Goal: Task Accomplishment & Management: Complete application form

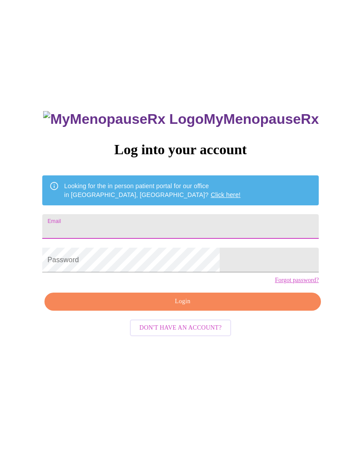
click at [246, 229] on input "Email" at bounding box center [180, 226] width 276 height 25
type input "[EMAIL_ADDRESS][DOMAIN_NAME]"
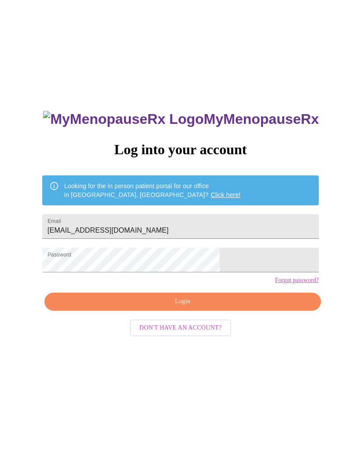
click at [243, 307] on span "Login" at bounding box center [183, 301] width 256 height 11
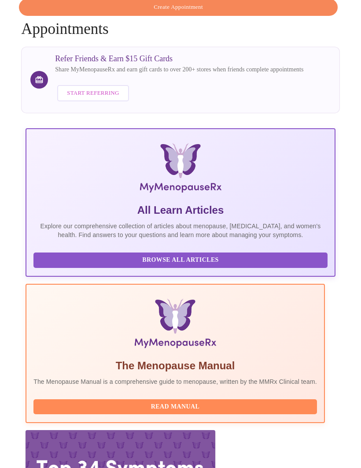
scroll to position [59, 0]
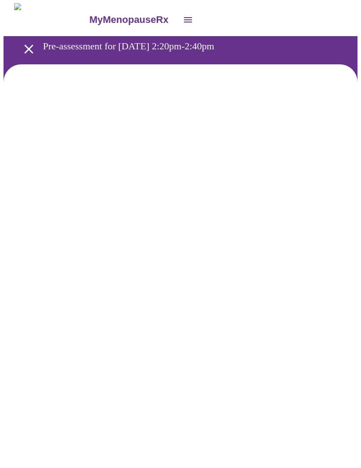
scroll to position [0, 0]
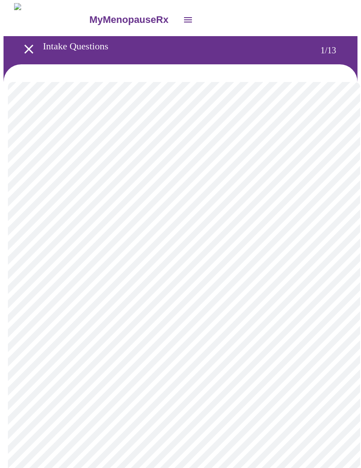
click at [288, 197] on body "MyMenopauseRx Intake Questions 1 / 13" at bounding box center [181, 407] width 354 height 808
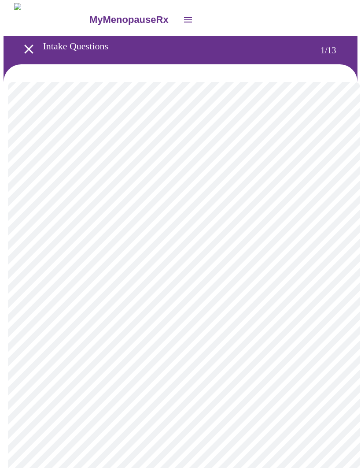
click at [303, 261] on body "MyMenopauseRx Intake Questions 1 / 13" at bounding box center [181, 404] width 354 height 803
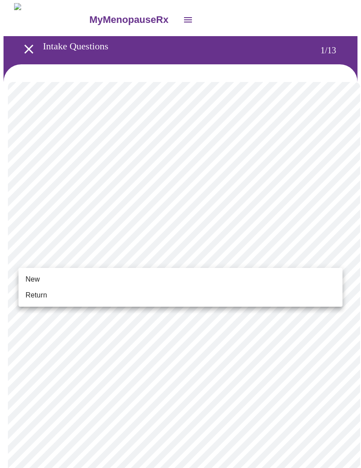
click at [169, 284] on li "New" at bounding box center [180, 279] width 324 height 16
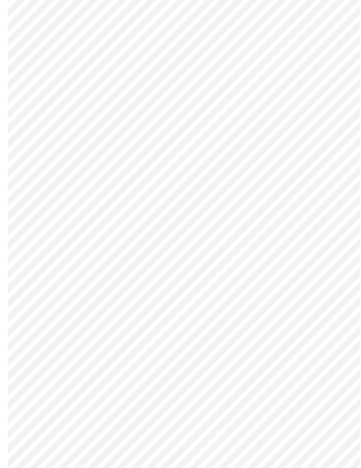
scroll to position [293, 0]
click at [270, 373] on body "MyMenopauseRx Intake Questions 1 / 13" at bounding box center [181, 105] width 354 height 791
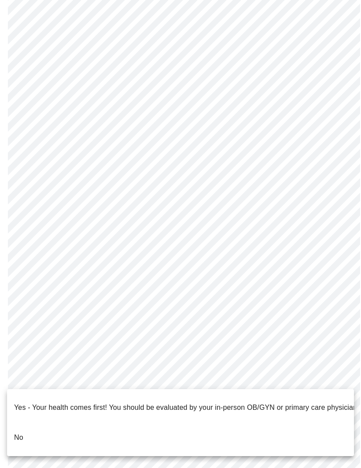
click at [212, 424] on li "No" at bounding box center [180, 437] width 347 height 30
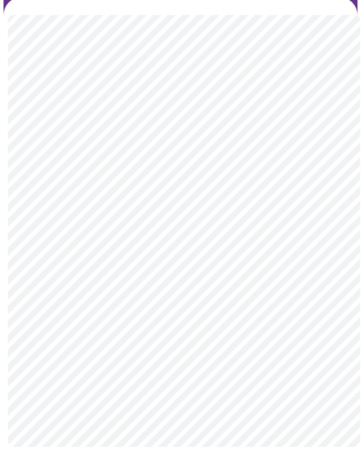
scroll to position [0, 0]
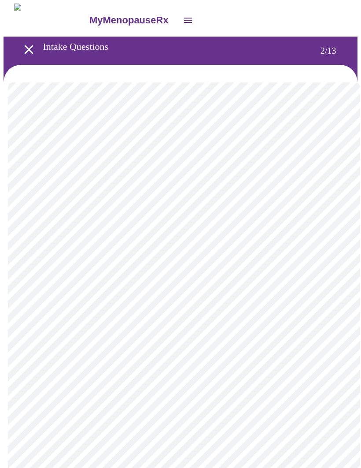
click at [313, 181] on body "MyMenopauseRx Intake Questions 2 / 13" at bounding box center [181, 268] width 354 height 528
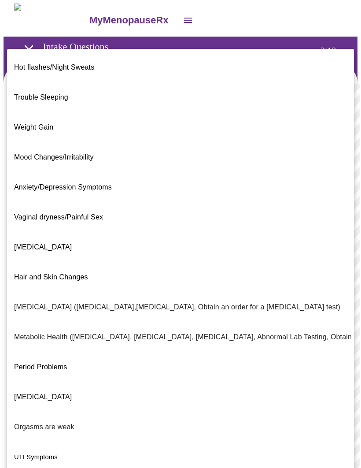
click at [93, 53] on li "Hot flashes/Night Sweats" at bounding box center [180, 67] width 347 height 30
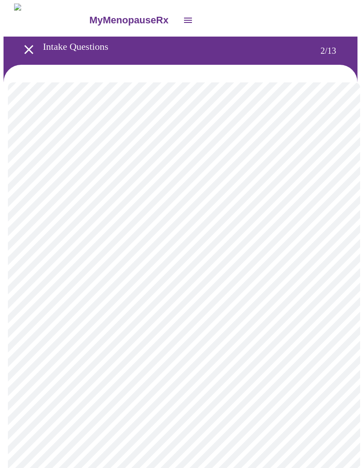
click at [319, 272] on body "MyMenopauseRx Intake Questions 2 / 13" at bounding box center [181, 265] width 354 height 523
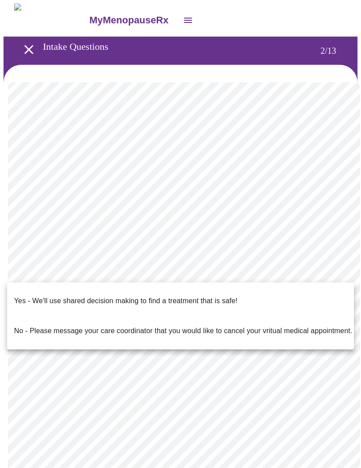
click at [229, 295] on p "Yes - We'll use shared decision making to find a treatment that is safe!" at bounding box center [125, 300] width 223 height 11
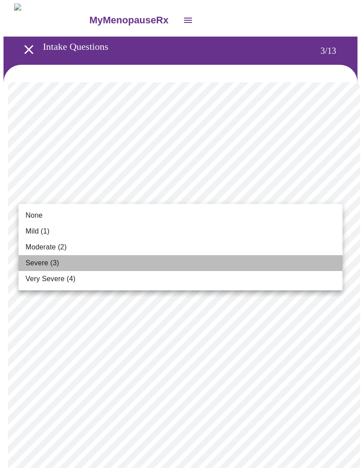
click at [33, 268] on li "Severe (3)" at bounding box center [180, 263] width 324 height 16
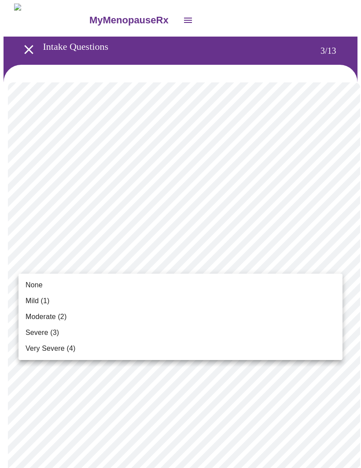
click at [27, 291] on li "None" at bounding box center [180, 285] width 324 height 16
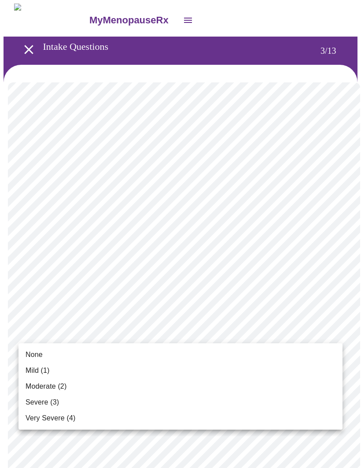
click at [71, 401] on li "Severe (3)" at bounding box center [180, 402] width 324 height 16
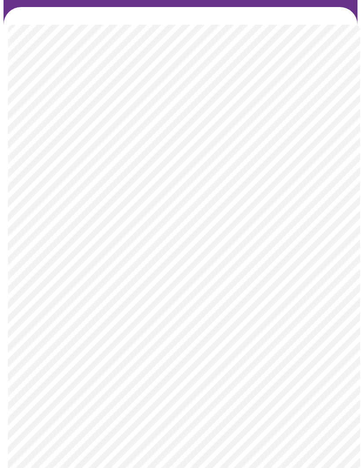
scroll to position [66, 0]
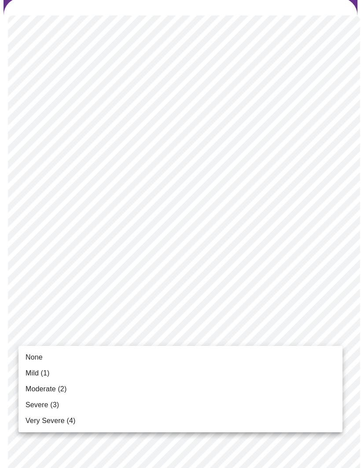
click at [66, 387] on span "Moderate (2)" at bounding box center [46, 388] width 41 height 11
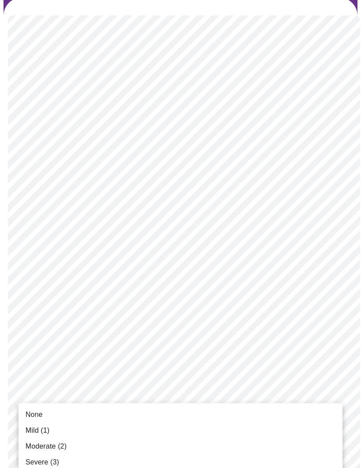
click at [72, 439] on li "Moderate (2)" at bounding box center [180, 446] width 324 height 16
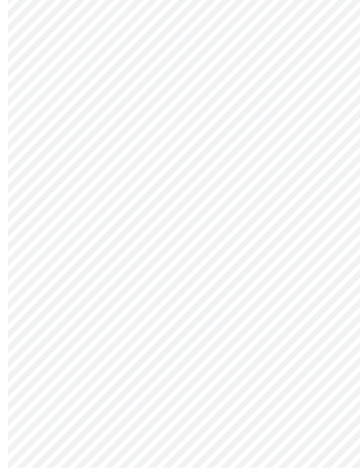
click at [261, 354] on body "MyMenopauseRx Intake Questions 3 / 13" at bounding box center [181, 398] width 354 height 1107
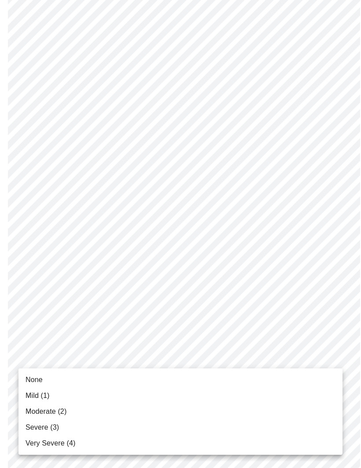
click at [72, 424] on li "Severe (3)" at bounding box center [180, 427] width 324 height 16
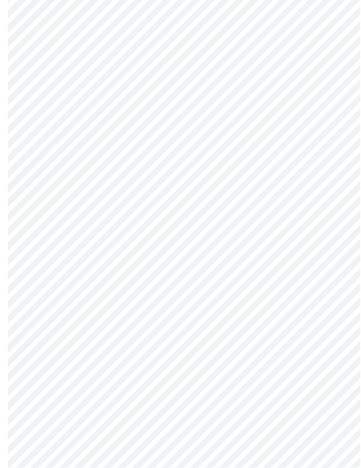
scroll to position [235, 0]
click at [254, 279] on body "MyMenopauseRx Intake Questions 3 / 13" at bounding box center [181, 315] width 354 height 1095
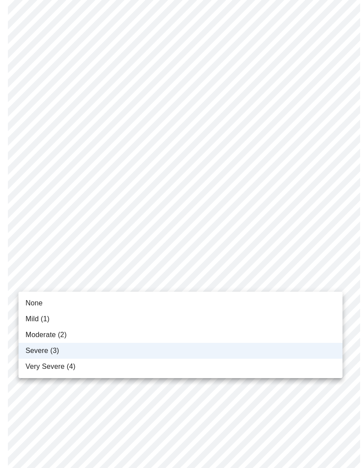
click at [217, 337] on li "Moderate (2)" at bounding box center [180, 335] width 324 height 16
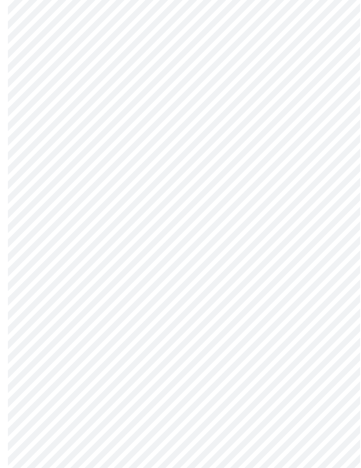
click at [259, 352] on body "MyMenopauseRx Intake Questions 3 / 13" at bounding box center [181, 315] width 354 height 1095
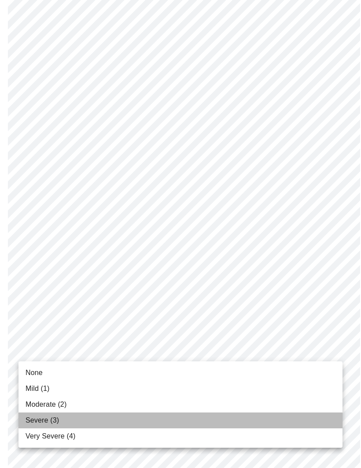
click at [81, 418] on li "Severe (3)" at bounding box center [180, 420] width 324 height 16
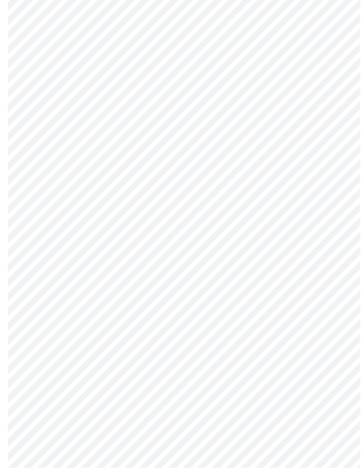
scroll to position [313, 0]
click at [254, 345] on body "MyMenopauseRx Intake Questions 3 / 13" at bounding box center [181, 232] width 354 height 1083
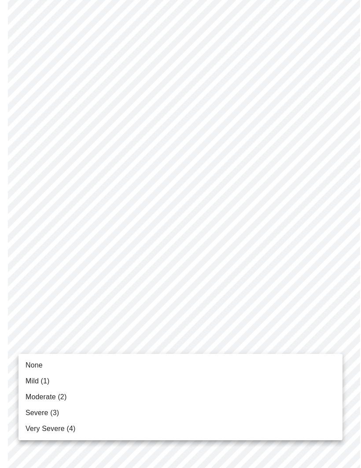
click at [97, 398] on li "Moderate (2)" at bounding box center [180, 397] width 324 height 16
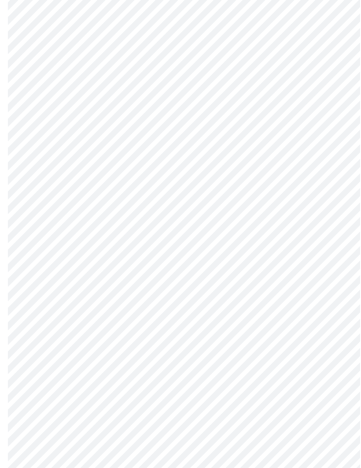
click at [267, 343] on body "MyMenopauseRx Intake Questions 3 / 13" at bounding box center [181, 226] width 354 height 1071
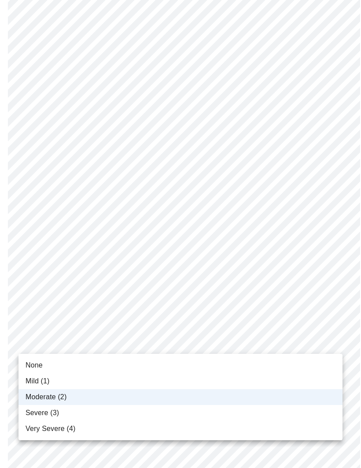
click at [292, 316] on div at bounding box center [180, 234] width 361 height 468
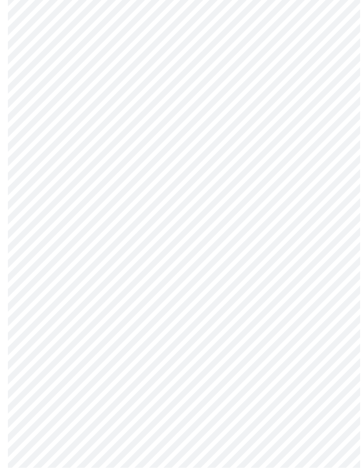
scroll to position [404, 0]
click at [303, 320] on body "MyMenopauseRx Intake Questions 3 / 13" at bounding box center [181, 134] width 354 height 1071
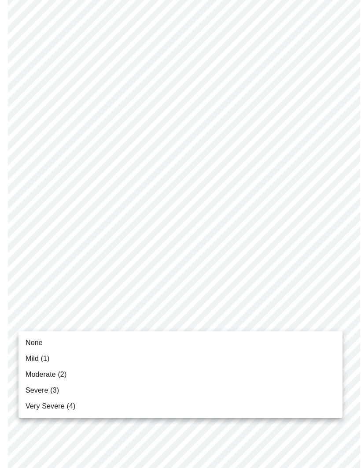
click at [120, 357] on li "Mild (1)" at bounding box center [180, 358] width 324 height 16
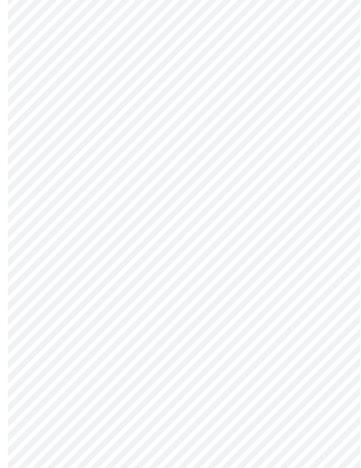
click at [261, 391] on body "MyMenopauseRx Intake Questions 3 / 13" at bounding box center [181, 128] width 354 height 1059
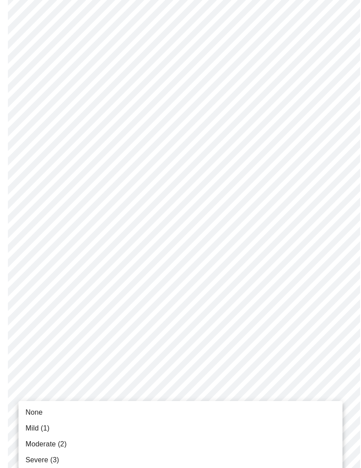
click at [81, 455] on li "Severe (3)" at bounding box center [180, 460] width 324 height 16
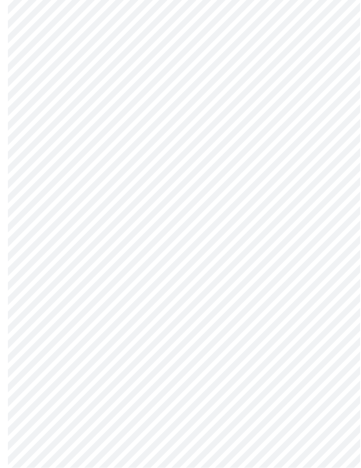
scroll to position [489, 0]
click at [265, 378] on body "MyMenopauseRx Intake Questions 3 / 13" at bounding box center [181, 37] width 354 height 1047
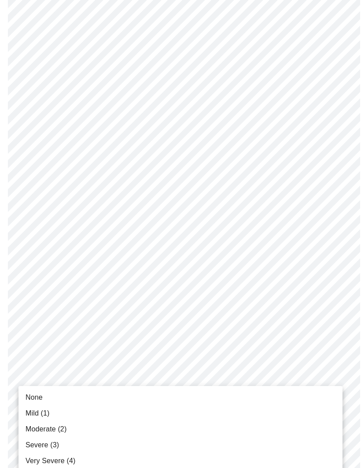
click at [144, 428] on li "Moderate (2)" at bounding box center [180, 429] width 324 height 16
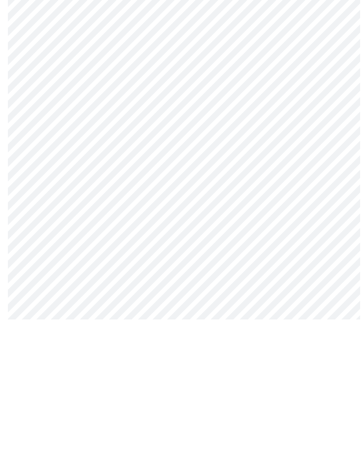
scroll to position [171, 0]
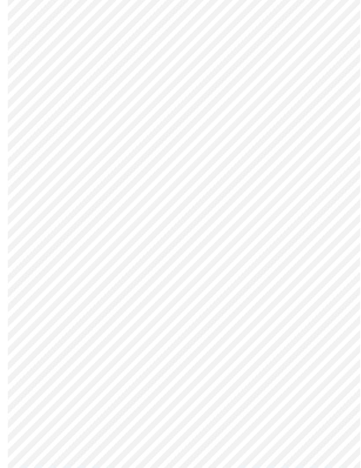
click at [306, 364] on body "MyMenopauseRx Intake Questions 4 / 13" at bounding box center [181, 266] width 354 height 867
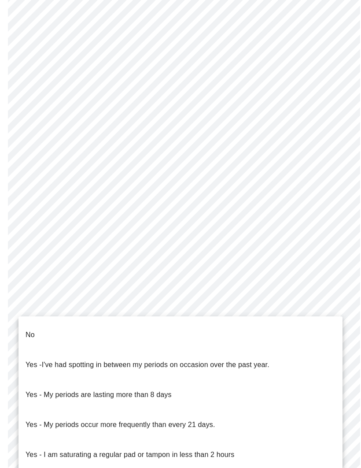
scroll to position [131, 0]
click at [39, 323] on li "No" at bounding box center [180, 335] width 324 height 30
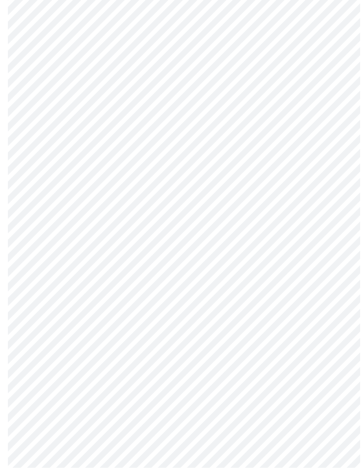
click at [265, 356] on body "MyMenopauseRx Intake Questions 4 / 13" at bounding box center [181, 185] width 354 height 862
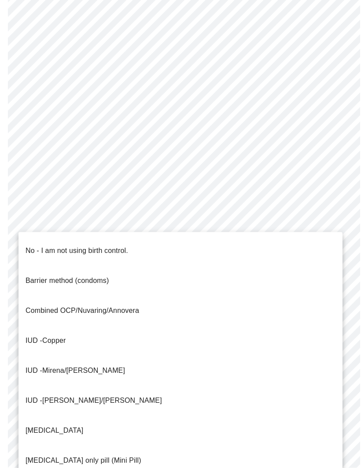
scroll to position [261, 0]
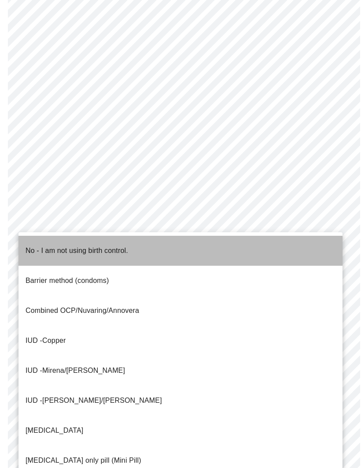
click at [125, 250] on span "No - I am not using birth control." at bounding box center [77, 250] width 103 height 25
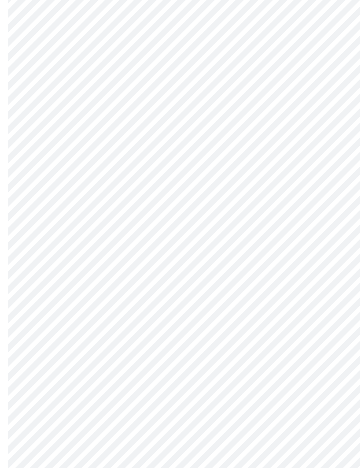
click at [265, 405] on body "MyMenopauseRx Intake Questions 4 / 13" at bounding box center [181, 170] width 354 height 857
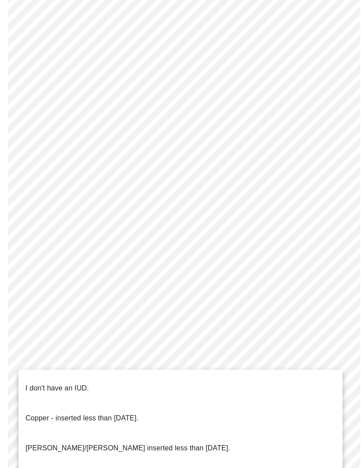
click at [67, 385] on p "I don't have an IUD." at bounding box center [57, 388] width 63 height 11
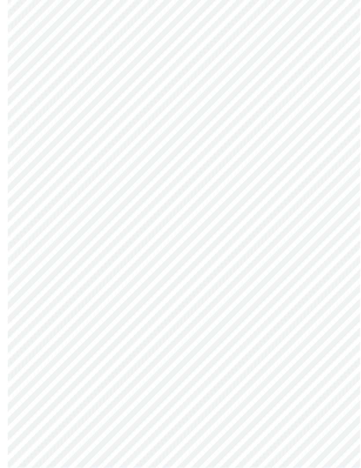
scroll to position [354, 0]
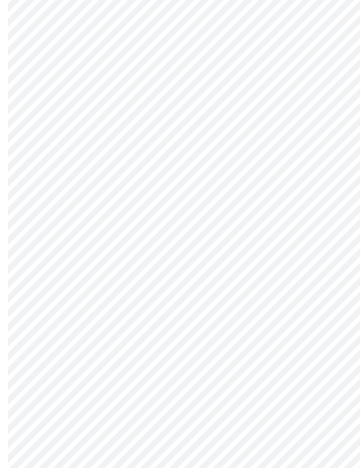
click at [234, 382] on body "MyMenopauseRx Intake Questions 4 / 13" at bounding box center [181, 75] width 354 height 852
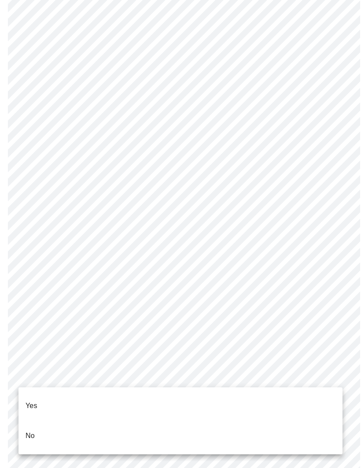
click at [190, 407] on li "Yes" at bounding box center [180, 405] width 324 height 30
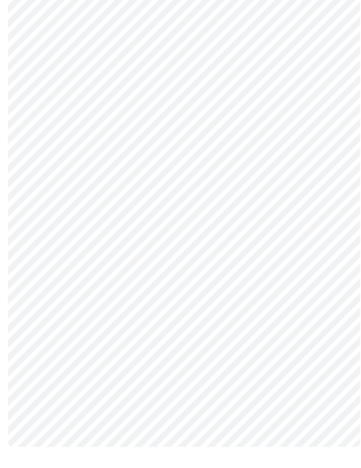
scroll to position [0, 0]
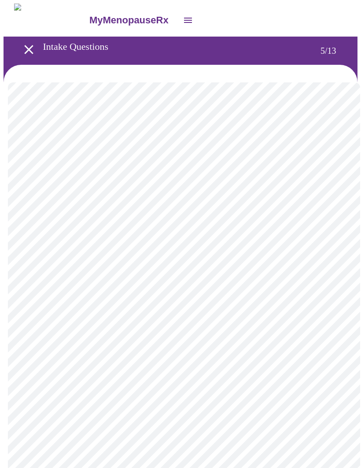
click at [301, 227] on body "MyMenopauseRx Intake Questions 5 / 13" at bounding box center [181, 360] width 354 height 712
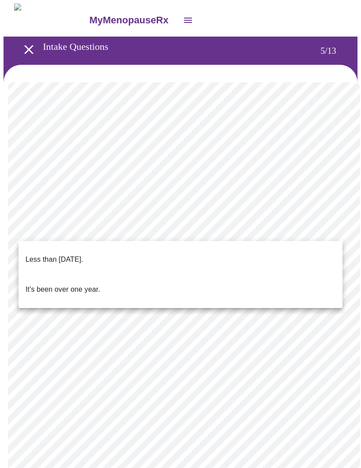
click at [83, 254] on p "Less than [DATE]." at bounding box center [55, 259] width 58 height 11
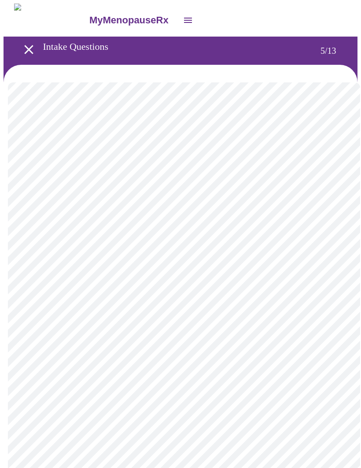
click at [315, 307] on body "MyMenopauseRx Intake Questions 5 / 13" at bounding box center [181, 357] width 354 height 707
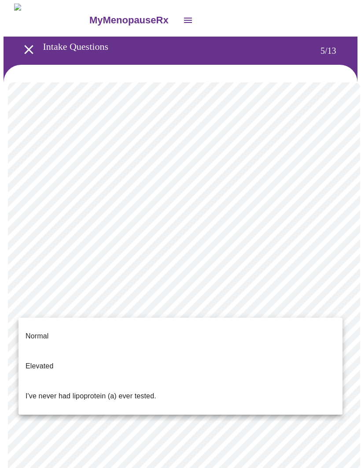
click at [155, 390] on p "I've never had lipoprotein (a) ever tested." at bounding box center [91, 395] width 131 height 11
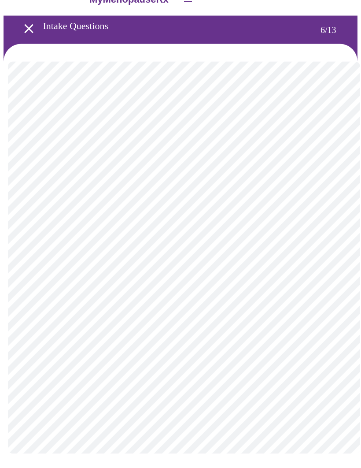
scroll to position [2, 0]
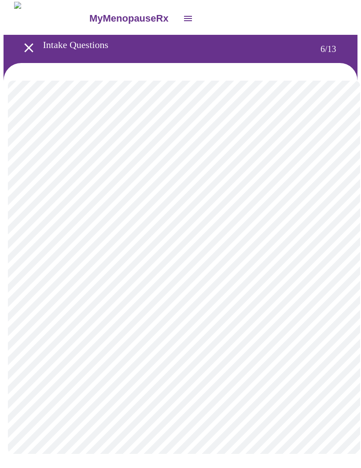
click at [240, 256] on body "MyMenopauseRx Intake Questions 6 / 13" at bounding box center [181, 236] width 354 height 469
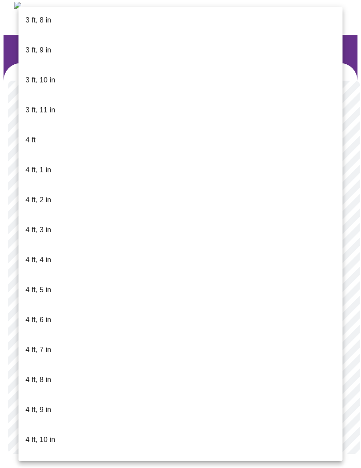
scroll to position [243, 0]
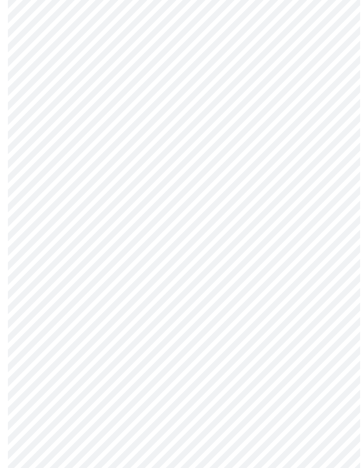
scroll to position [2134, 0]
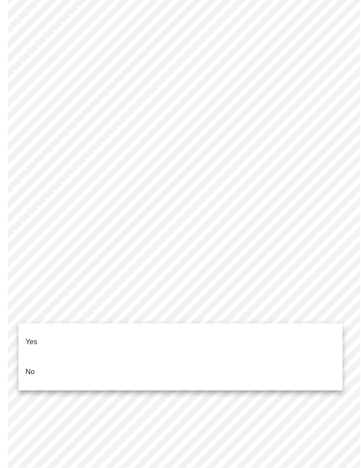
click at [150, 364] on li "No" at bounding box center [180, 372] width 324 height 30
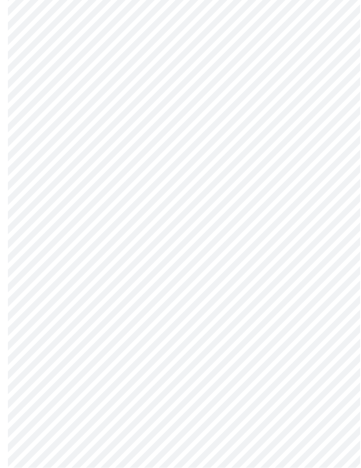
scroll to position [361, 0]
click at [217, 382] on body "MyMenopauseRx Intake Questions 8 / 13" at bounding box center [181, 72] width 354 height 859
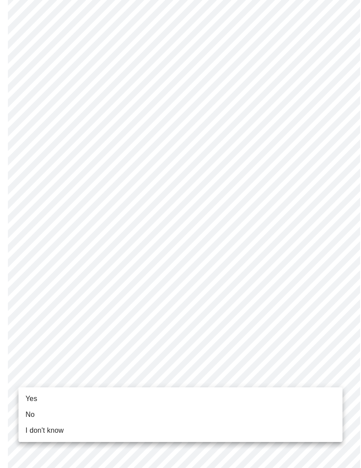
click at [109, 409] on li "No" at bounding box center [180, 414] width 324 height 16
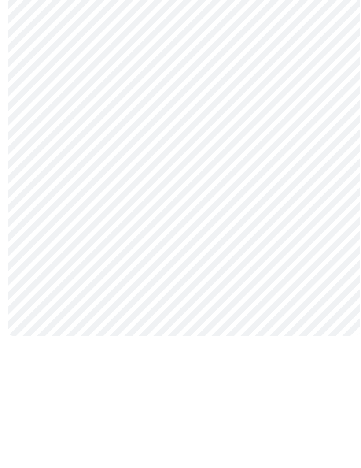
scroll to position [0, 0]
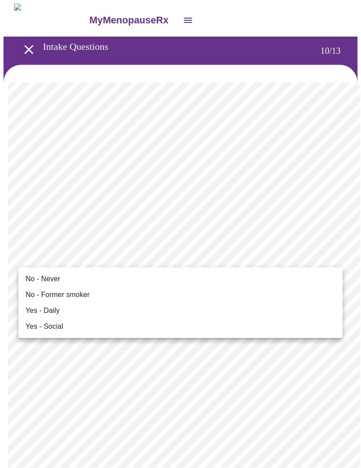
click at [104, 313] on li "Yes - Daily" at bounding box center [180, 310] width 324 height 16
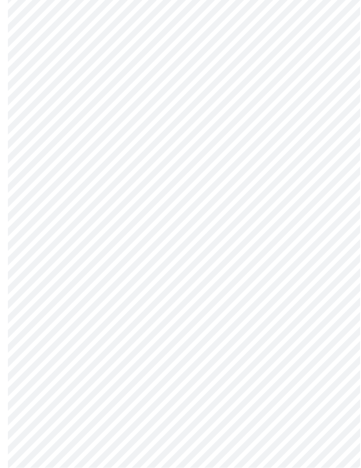
scroll to position [87, 0]
click at [258, 334] on body "MyMenopauseRx Intake Questions 10 / 13" at bounding box center [181, 16] width 354 height 1151
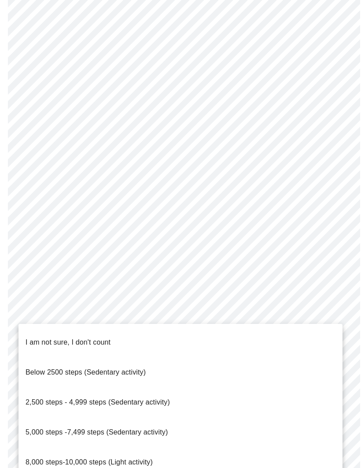
click at [152, 398] on span "2,500 steps - 4,999 steps (Sedentary activity)" at bounding box center [98, 401] width 144 height 7
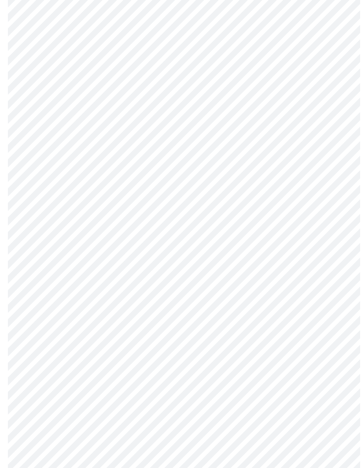
click at [265, 391] on body "MyMenopauseRx Intake Questions 10 / 13" at bounding box center [181, 14] width 354 height 1146
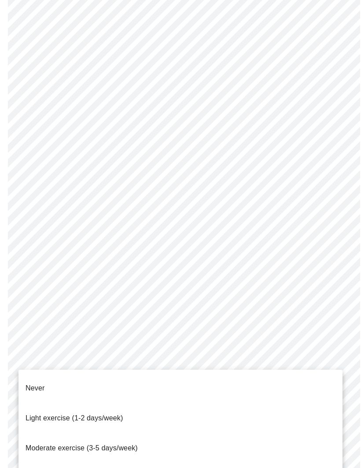
click at [118, 414] on span "Light exercise (1-2 days/week)" at bounding box center [75, 417] width 98 height 7
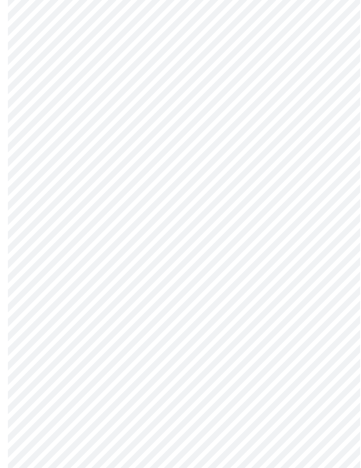
scroll to position [643, 0]
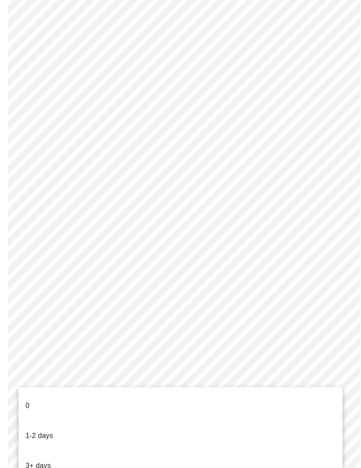
click at [163, 405] on li "0" at bounding box center [180, 405] width 324 height 30
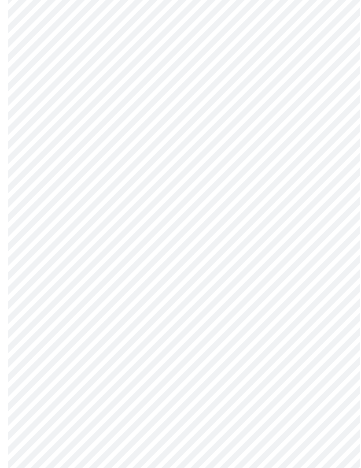
scroll to position [0, 0]
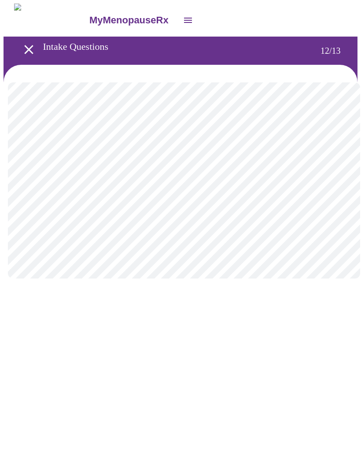
click at [298, 185] on body "MyMenopauseRx Intake Questions 12 / 13" at bounding box center [181, 150] width 354 height 292
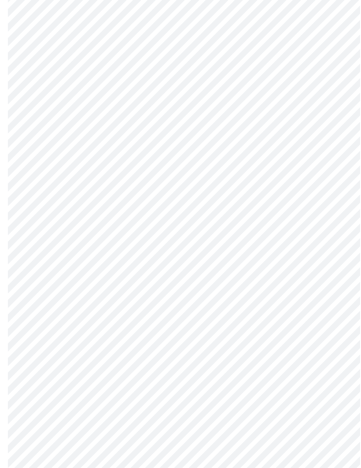
scroll to position [162, 0]
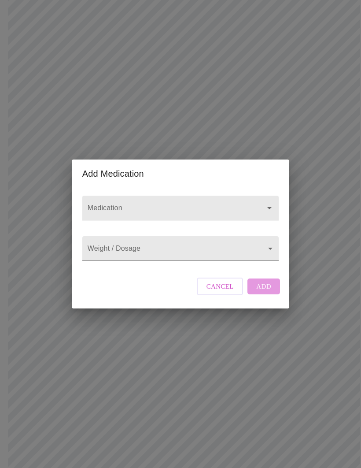
click at [232, 218] on input "Medication" at bounding box center [168, 212] width 164 height 16
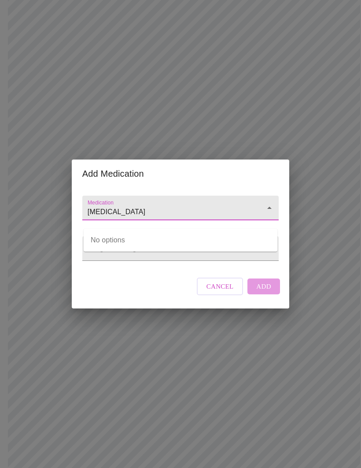
type input "[MEDICAL_DATA]"
click at [206, 267] on body "MyMenopauseRx Intake Questions 13 / 13 Add Medication Medication [MEDICAL_DATA]…" at bounding box center [181, 171] width 354 height 659
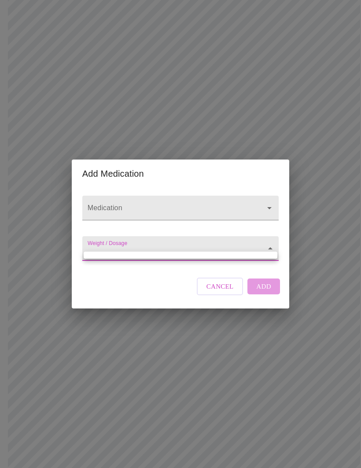
click at [240, 221] on div at bounding box center [180, 234] width 361 height 468
click at [213, 219] on input "Medication" at bounding box center [168, 212] width 164 height 16
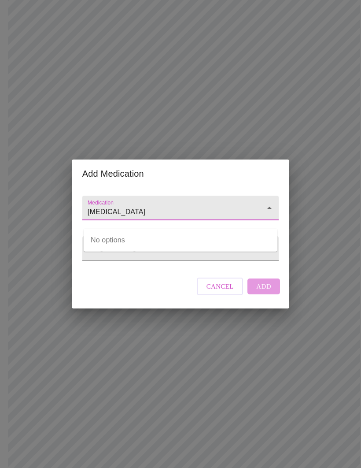
type input "[MEDICAL_DATA]"
click at [169, 269] on body "MyMenopauseRx Intake Questions 13 / 13 Add Medication Medication [MEDICAL_DATA]…" at bounding box center [181, 171] width 354 height 659
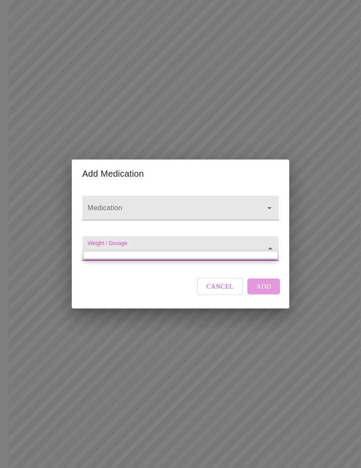
click at [224, 311] on div at bounding box center [180, 234] width 361 height 468
click at [219, 292] on span "Cancel" at bounding box center [219, 285] width 27 height 11
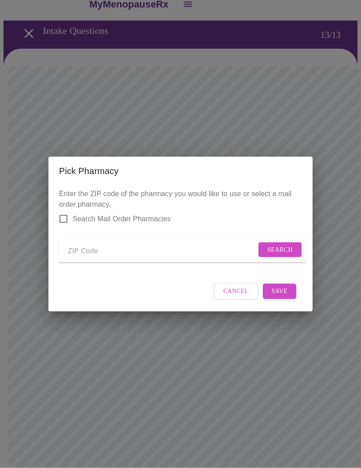
scroll to position [16, 0]
click at [155, 247] on input "Send a message to your care team" at bounding box center [162, 251] width 188 height 14
type input "42701"
click at [262, 246] on button "Search" at bounding box center [279, 249] width 43 height 15
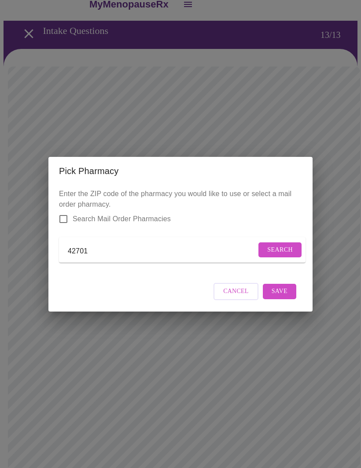
scroll to position [16, 0]
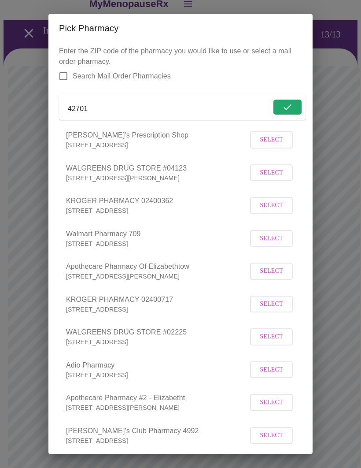
click at [280, 211] on span "Select" at bounding box center [271, 205] width 23 height 11
click at [333, 357] on div "Pick Pharmacy Enter the ZIP code of the pharmacy you would like to use or selec…" at bounding box center [180, 234] width 361 height 468
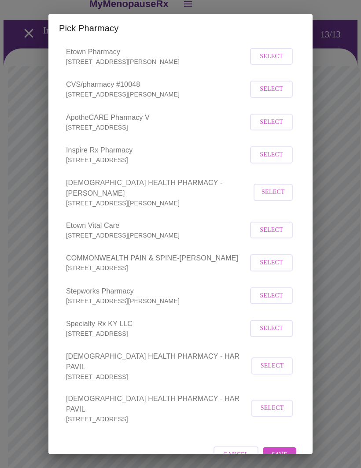
scroll to position [443, 0]
click at [287, 449] on span "Save" at bounding box center [280, 454] width 16 height 11
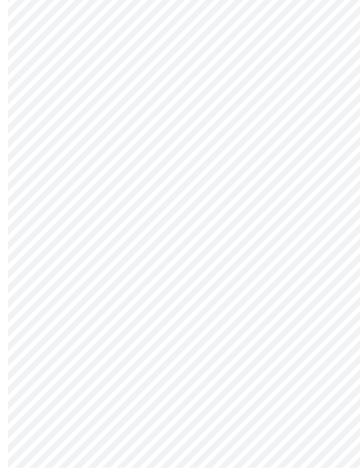
scroll to position [162, 0]
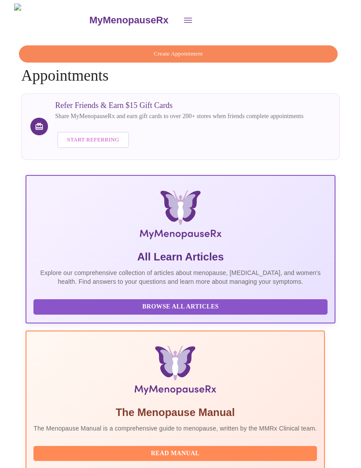
click at [183, 15] on icon "open drawer" at bounding box center [188, 20] width 11 height 11
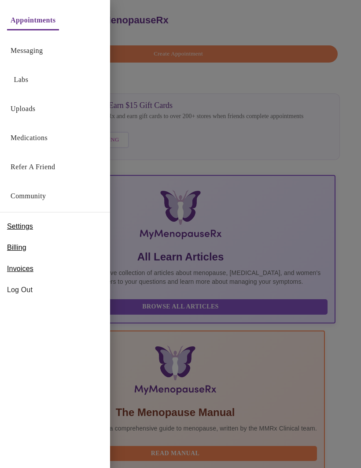
click at [21, 245] on span "Billing" at bounding box center [16, 247] width 19 height 11
